Goal: Task Accomplishment & Management: Complete application form

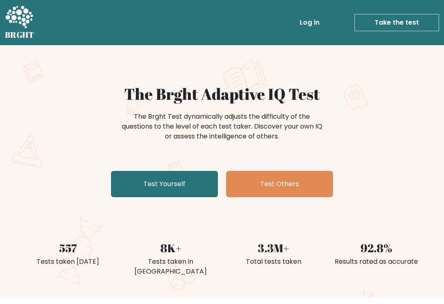
click at [190, 180] on link "Test Yourself" at bounding box center [164, 184] width 107 height 26
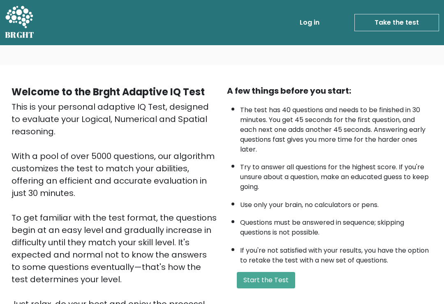
click at [277, 289] on button "Start the Test" at bounding box center [266, 280] width 58 height 16
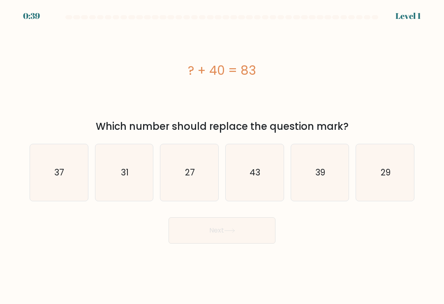
click at [68, 177] on icon "37" at bounding box center [58, 172] width 57 height 57
click at [222, 156] on input "a. 37" at bounding box center [222, 154] width 0 height 4
radio input "true"
click at [244, 231] on button "Next" at bounding box center [222, 231] width 107 height 26
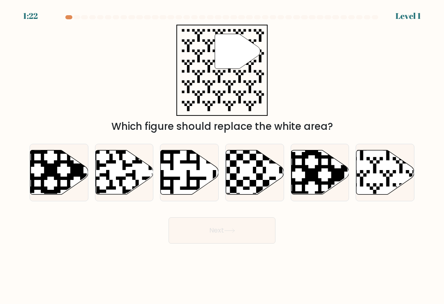
click at [383, 175] on icon at bounding box center [386, 173] width 58 height 44
click at [223, 156] on input "f." at bounding box center [222, 154] width 0 height 4
radio input "true"
click at [263, 232] on button "Next" at bounding box center [222, 231] width 107 height 26
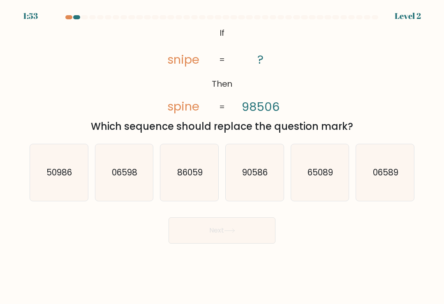
click at [265, 184] on icon "90586" at bounding box center [254, 172] width 57 height 57
click at [223, 156] on input "d. 90586" at bounding box center [222, 154] width 0 height 4
radio input "true"
click at [251, 229] on button "Next" at bounding box center [222, 231] width 107 height 26
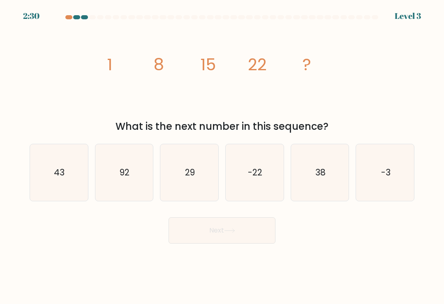
click at [199, 173] on icon "29" at bounding box center [189, 172] width 57 height 57
click at [222, 156] on input "c. 29" at bounding box center [222, 154] width 0 height 4
radio input "true"
click at [238, 229] on button "Next" at bounding box center [222, 231] width 107 height 26
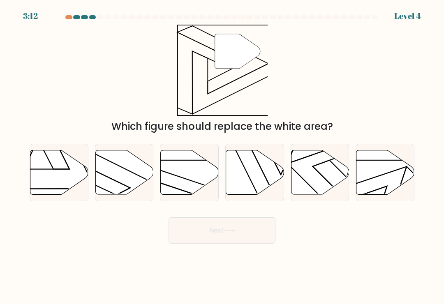
click at [129, 172] on icon at bounding box center [124, 173] width 58 height 44
click at [222, 156] on input "b." at bounding box center [222, 154] width 0 height 4
radio input "true"
click at [233, 232] on icon at bounding box center [229, 231] width 11 height 5
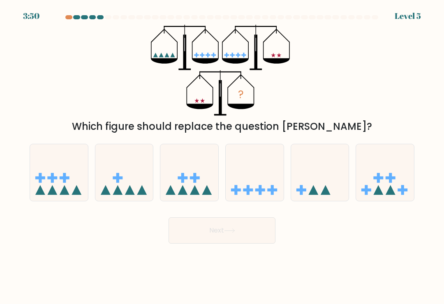
click at [199, 185] on icon at bounding box center [189, 173] width 58 height 48
click at [222, 156] on input "c." at bounding box center [222, 154] width 0 height 4
radio input "true"
click at [238, 234] on button "Next" at bounding box center [222, 231] width 107 height 26
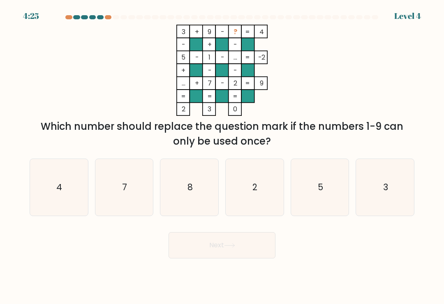
click at [197, 182] on icon "8" at bounding box center [189, 187] width 57 height 57
click at [222, 156] on input "c. 8" at bounding box center [222, 154] width 0 height 4
radio input "true"
click at [237, 238] on button "Next" at bounding box center [222, 245] width 107 height 26
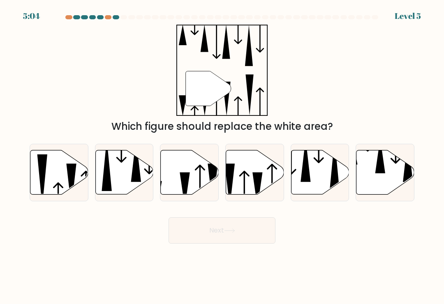
click at [264, 187] on icon at bounding box center [255, 173] width 58 height 44
click at [223, 156] on input "d." at bounding box center [222, 154] width 0 height 4
radio input "true"
click at [324, 189] on icon at bounding box center [320, 173] width 58 height 44
click at [223, 156] on input "e." at bounding box center [222, 154] width 0 height 4
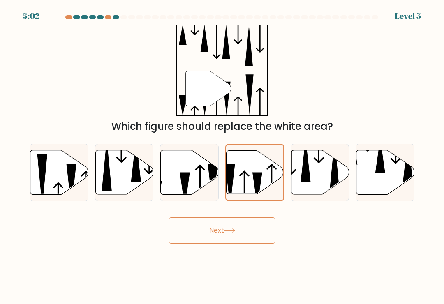
radio input "true"
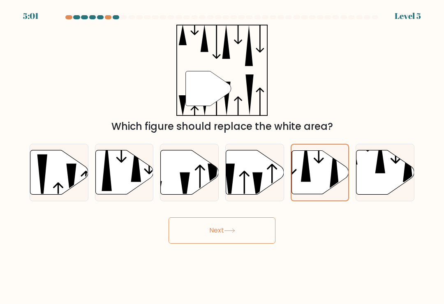
click at [80, 188] on icon at bounding box center [59, 172] width 58 height 45
click at [222, 156] on input "a." at bounding box center [222, 154] width 0 height 4
radio input "true"
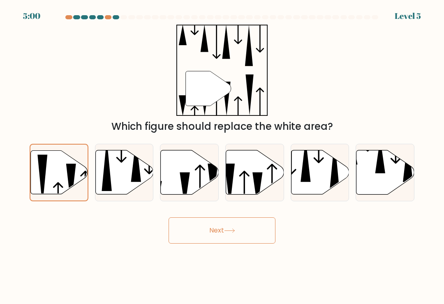
click at [204, 195] on icon at bounding box center [189, 172] width 58 height 45
click at [222, 156] on input "c." at bounding box center [222, 154] width 0 height 4
radio input "true"
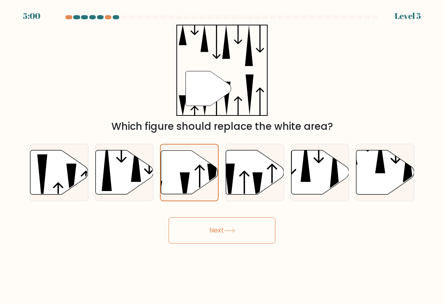
click at [232, 233] on icon at bounding box center [229, 231] width 11 height 5
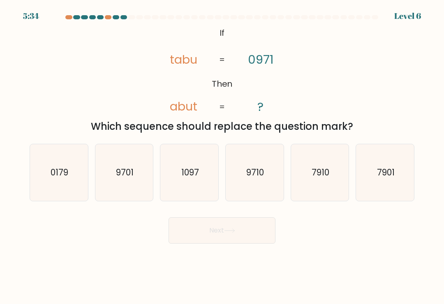
click at [260, 185] on icon "9710" at bounding box center [254, 172] width 57 height 57
click at [223, 156] on input "d. 9710" at bounding box center [222, 154] width 0 height 4
radio input "true"
click at [227, 233] on icon at bounding box center [229, 231] width 11 height 5
